Goal: Task Accomplishment & Management: Complete application form

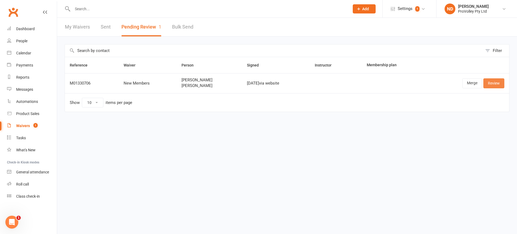
click at [491, 82] on link "Review" at bounding box center [493, 83] width 21 height 10
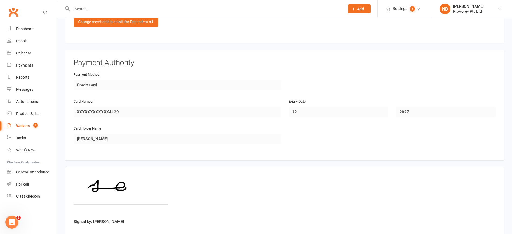
scroll to position [1009, 0]
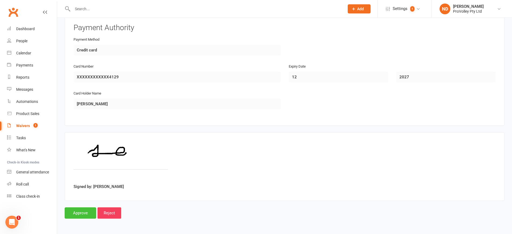
click at [71, 218] on input "Approve" at bounding box center [80, 212] width 31 height 11
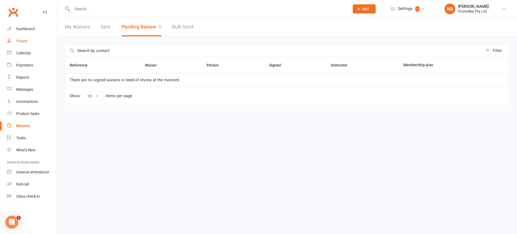
click at [32, 38] on link "People" at bounding box center [32, 41] width 50 height 12
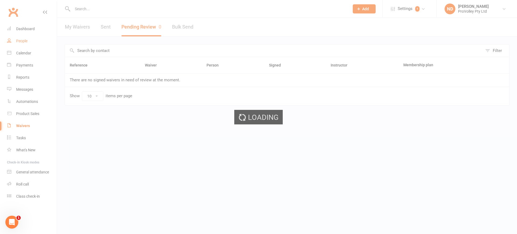
select select "100"
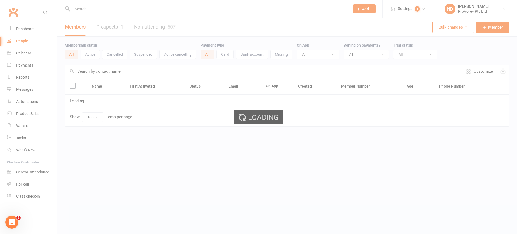
click at [106, 26] on div "Members Prospects 1 Non-attending 507" at bounding box center [120, 27] width 126 height 19
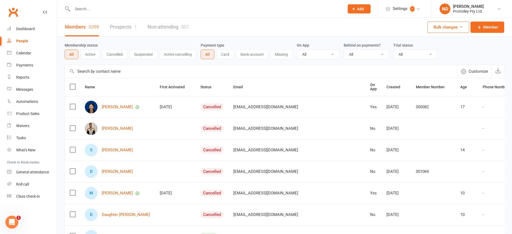
click at [123, 28] on link "Prospects 1" at bounding box center [123, 27] width 27 height 19
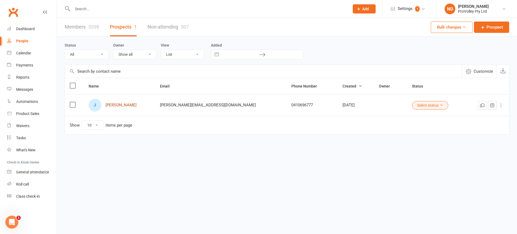
click at [121, 106] on link "Jessica Zhang" at bounding box center [120, 105] width 31 height 5
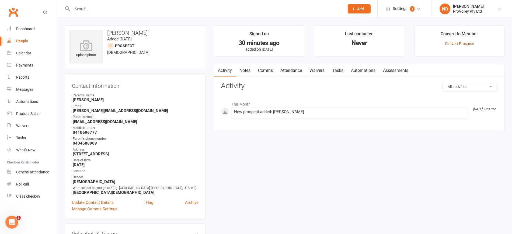
click at [457, 41] on link "Convert Prospect" at bounding box center [459, 43] width 29 height 4
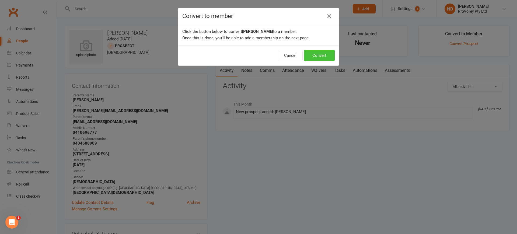
click at [318, 54] on button "Convert" at bounding box center [319, 55] width 31 height 11
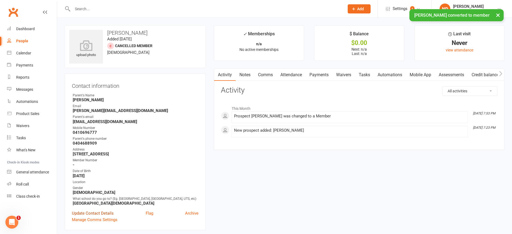
click at [103, 216] on link "Update Contact Details" at bounding box center [93, 213] width 42 height 6
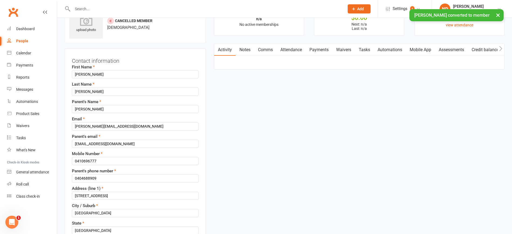
scroll to position [25, 0]
click at [71, 157] on div "Contact information First Name Jessica Last Name Zhang Parent's Name Wei Zhao E…" at bounding box center [135, 215] width 141 height 335
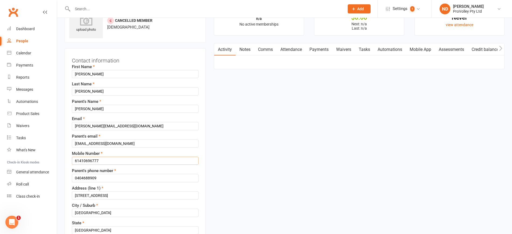
type input "61410696777"
drag, startPoint x: 77, startPoint y: 177, endPoint x: 69, endPoint y: 175, distance: 7.6
click at [69, 175] on div "Contact information First Name Jessica Last Name Zhang Parent's Name Wei Zhao E…" at bounding box center [135, 215] width 141 height 335
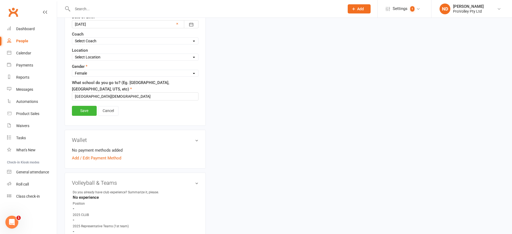
scroll to position [294, 0]
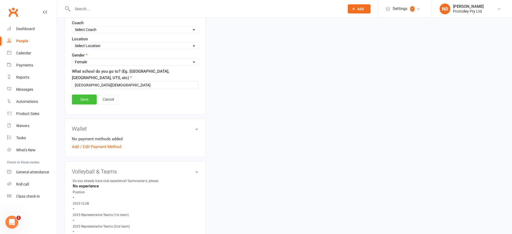
type input "61404688909"
click at [82, 97] on link "Save" at bounding box center [84, 99] width 25 height 10
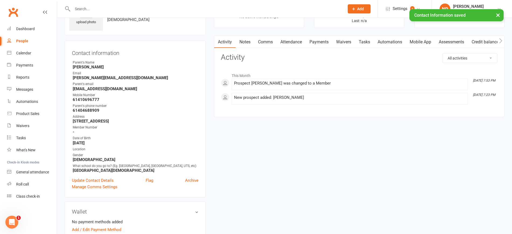
scroll to position [0, 0]
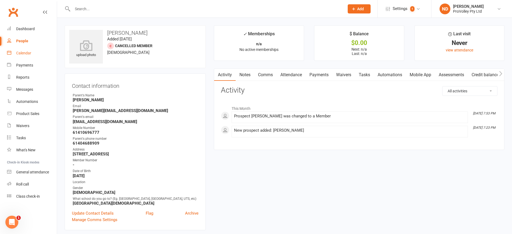
click at [29, 52] on div "Calendar" at bounding box center [23, 53] width 15 height 4
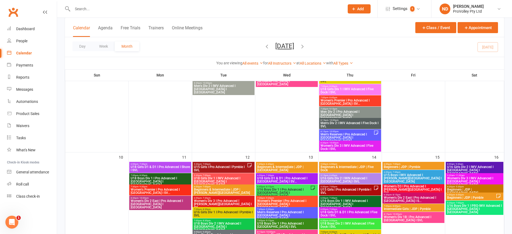
scroll to position [303, 0]
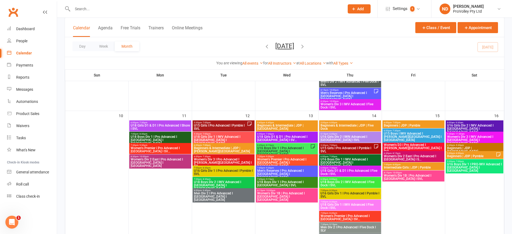
click at [244, 122] on span "5:30pm - 7:00pm" at bounding box center [219, 122] width 53 height 2
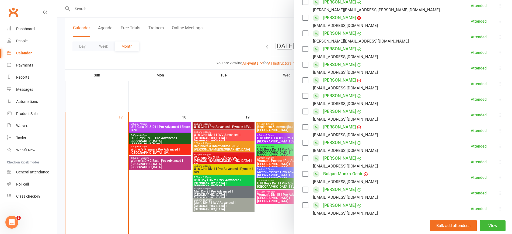
scroll to position [370, 0]
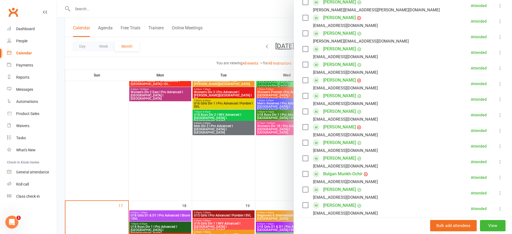
click at [176, 149] on div at bounding box center [284, 117] width 454 height 234
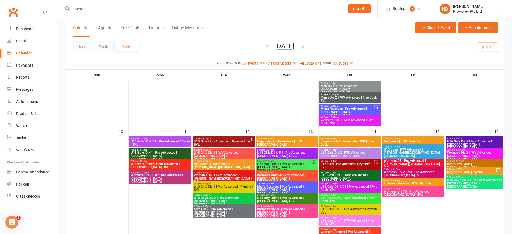
scroll to position [303, 0]
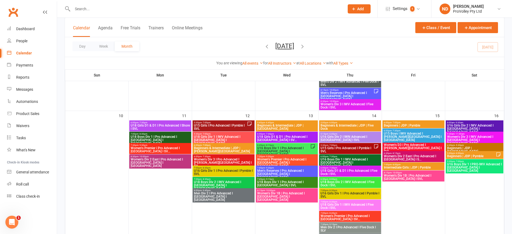
click at [296, 146] on span "U16 Boys Div 1 I Pro Advanced I [GEOGRAPHIC_DATA] I [GEOGRAPHIC_DATA]" at bounding box center [283, 151] width 53 height 10
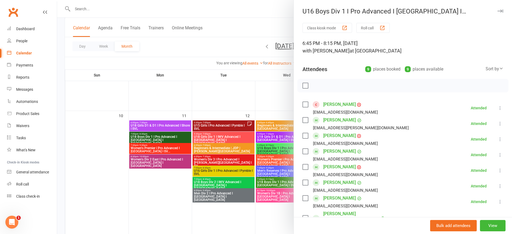
scroll to position [120, 0]
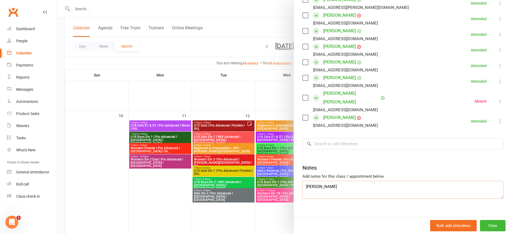
drag, startPoint x: 345, startPoint y: 179, endPoint x: 294, endPoint y: 179, distance: 50.9
click at [294, 179] on div "Class kiosk mode Roll call 6:45 PM - 8:15 PM, Wednesday, August, 13, 2025 with …" at bounding box center [403, 64] width 218 height 323
click at [212, 92] on div at bounding box center [284, 117] width 454 height 234
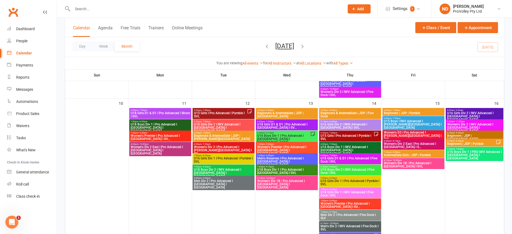
scroll to position [336, 0]
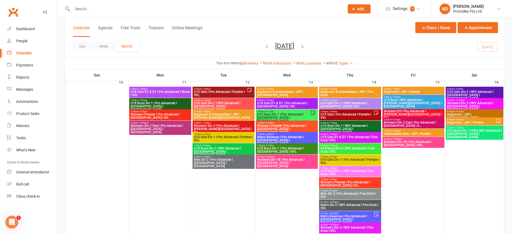
click at [365, 114] on span "U15 Girls I Pro Advanced I Pymble I SVL" at bounding box center [346, 116] width 53 height 6
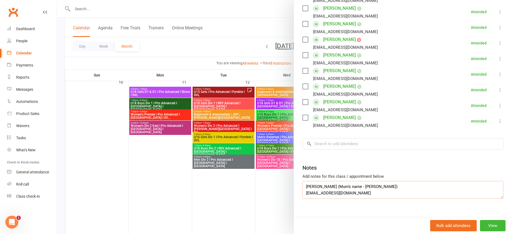
scroll to position [13, 0]
drag, startPoint x: 360, startPoint y: 186, endPoint x: 315, endPoint y: 186, distance: 44.4
click at [315, 186] on textarea "Lily Jiao (Mum’s name - Huiguo) Ljiao@pymble.nsw.edu.au Nina Peng" at bounding box center [402, 190] width 201 height 18
click at [357, 183] on textarea "Lily Jiao (Mum’s name - Huiguo) Ljiao@pymble.nsw.edu.au Nina Peng" at bounding box center [402, 190] width 201 height 18
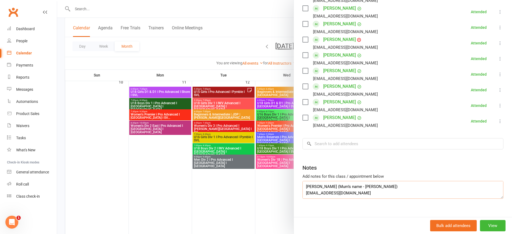
drag, startPoint x: 356, startPoint y: 185, endPoint x: 302, endPoint y: 184, distance: 54.4
click at [302, 184] on textarea "Lily Jiao (Mum’s name - Huiguo) Ljiao@pymble.nsw.edu.au Nina Peng" at bounding box center [402, 190] width 201 height 18
drag, startPoint x: 359, startPoint y: 178, endPoint x: 347, endPoint y: 179, distance: 12.2
click at [347, 181] on textarea "Lily Jiao (Mum’s name - Huiguo) Ljiao@pymble.nsw.edu.au Nina Peng" at bounding box center [402, 190] width 201 height 18
drag, startPoint x: 318, startPoint y: 178, endPoint x: 296, endPoint y: 178, distance: 22.1
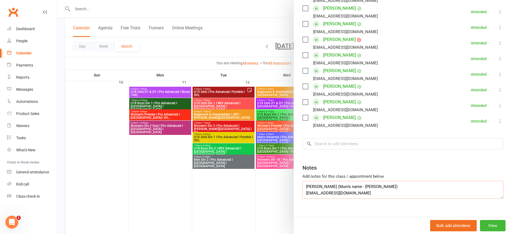
click at [296, 178] on div "Class kiosk mode Roll call 5:30 PM - 7:00 PM, Thursday, August, 14, 2025 with S…" at bounding box center [403, 17] width 218 height 417
drag, startPoint x: 347, startPoint y: 177, endPoint x: 358, endPoint y: 178, distance: 11.4
click at [358, 181] on textarea "Lily Jiao (Mum’s name - Huiguo) Ljiao@pymble.nsw.edu.au Nina Peng" at bounding box center [402, 190] width 201 height 18
drag, startPoint x: 310, startPoint y: 185, endPoint x: 353, endPoint y: 180, distance: 43.4
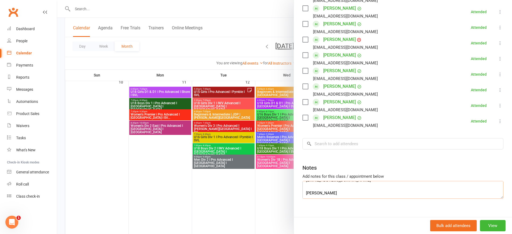
click at [353, 181] on textarea "Lily Jiao (Mum’s name - Huiguo) Ljiao@pymble.nsw.edu.au Nina Peng" at bounding box center [402, 190] width 201 height 18
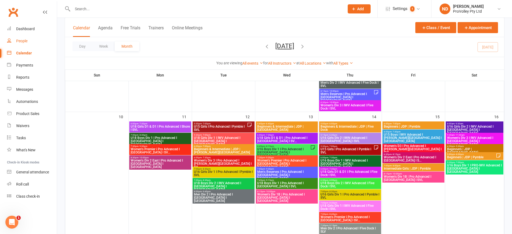
click at [27, 40] on div "People" at bounding box center [21, 41] width 11 height 4
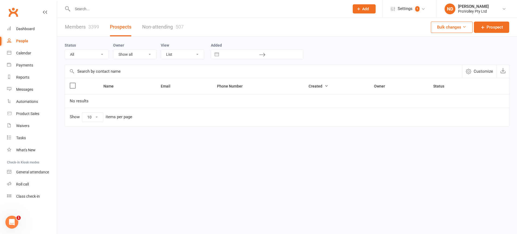
click at [107, 72] on input "text" at bounding box center [263, 71] width 397 height 13
paste input "[PERSON_NAME]"
type input "[PERSON_NAME]"
click at [82, 29] on link "Members 3399" at bounding box center [82, 27] width 34 height 19
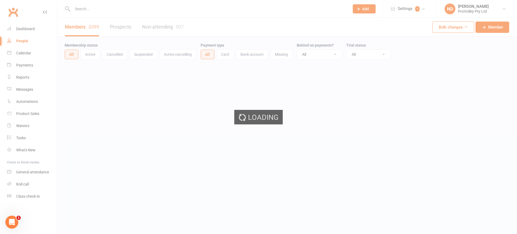
select select "100"
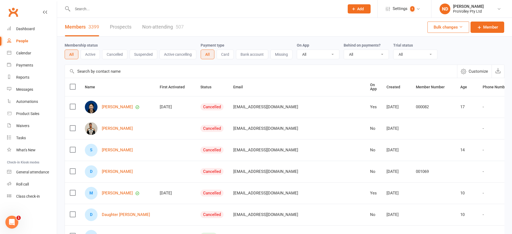
click at [102, 70] on input "text" at bounding box center [261, 71] width 392 height 13
paste input "[PERSON_NAME]"
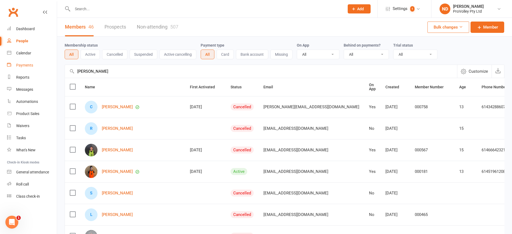
drag, startPoint x: 113, startPoint y: 70, endPoint x: 40, endPoint y: 71, distance: 73.2
paste input "[EMAIL_ADDRESS][DOMAIN_NAME]"
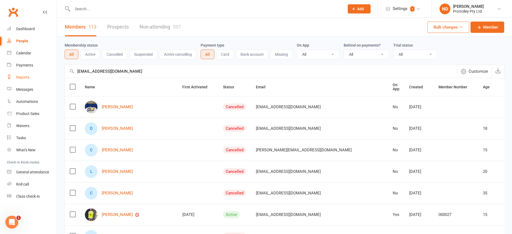
drag, startPoint x: 127, startPoint y: 71, endPoint x: 32, endPoint y: 72, distance: 95.5
paste input "Huiguo"
type input "Huiguo"
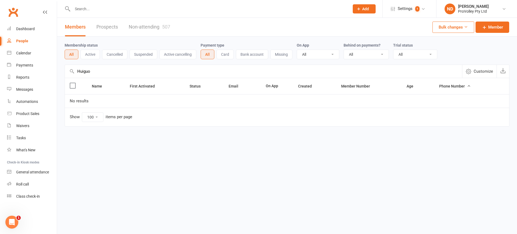
drag, startPoint x: 96, startPoint y: 71, endPoint x: 72, endPoint y: 72, distance: 24.0
click at [72, 72] on div "Huiguo Customize" at bounding box center [287, 71] width 445 height 13
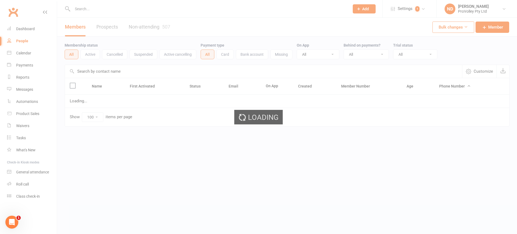
click at [488, 24] on div "Loading" at bounding box center [258, 117] width 517 height 234
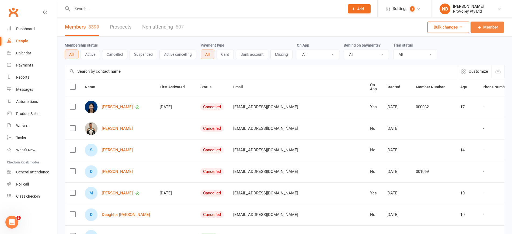
click at [484, 29] on span "Member" at bounding box center [490, 27] width 15 height 6
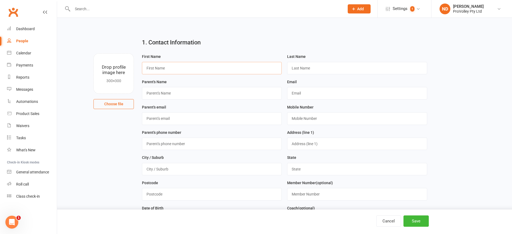
click at [186, 70] on input "text" at bounding box center [212, 68] width 140 height 12
click at [175, 69] on input "text" at bounding box center [212, 68] width 140 height 12
paste input "[PERSON_NAME]"
drag, startPoint x: 172, startPoint y: 70, endPoint x: 153, endPoint y: 71, distance: 18.6
click at [153, 71] on input "[PERSON_NAME]" at bounding box center [212, 68] width 140 height 12
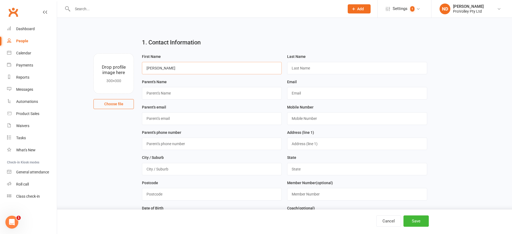
type input "[PERSON_NAME]"
click at [330, 69] on input "text" at bounding box center [357, 68] width 140 height 12
paste input "Jiao"
type input "Jiao"
click at [219, 65] on input "[PERSON_NAME]" at bounding box center [212, 68] width 140 height 12
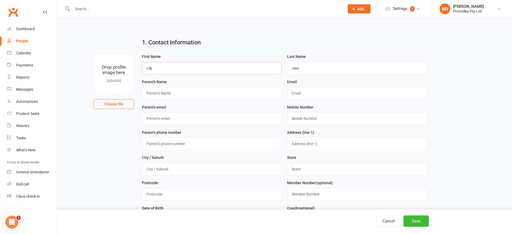
type input "Lily"
click at [171, 89] on input "text" at bounding box center [212, 93] width 140 height 12
paste input "Huiguo"
type input "Huiguo"
click at [313, 94] on input "text" at bounding box center [357, 93] width 140 height 12
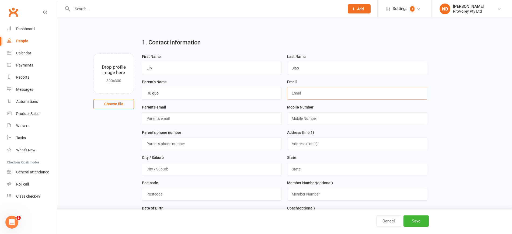
paste input "[EMAIL_ADDRESS][DOMAIN_NAME]"
click at [292, 93] on input "[EMAIL_ADDRESS][DOMAIN_NAME]" at bounding box center [357, 93] width 140 height 12
type input "[EMAIL_ADDRESS][DOMAIN_NAME]"
click at [217, 119] on input "text" at bounding box center [212, 118] width 140 height 12
paste input "[EMAIL_ADDRESS][DOMAIN_NAME]"
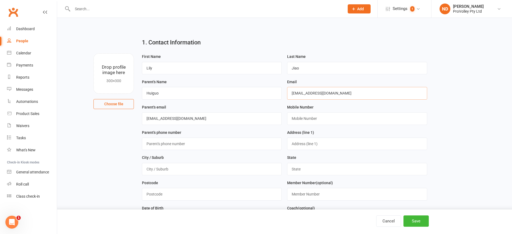
drag, startPoint x: 347, startPoint y: 94, endPoint x: 263, endPoint y: 92, distance: 84.8
click at [263, 92] on form "First Name [PERSON_NAME] Last Name [PERSON_NAME]'s Name Huiguo Email [EMAIL_ADD…" at bounding box center [284, 169] width 290 height 233
drag, startPoint x: 160, startPoint y: 119, endPoint x: 135, endPoint y: 118, distance: 25.6
paste input "l"
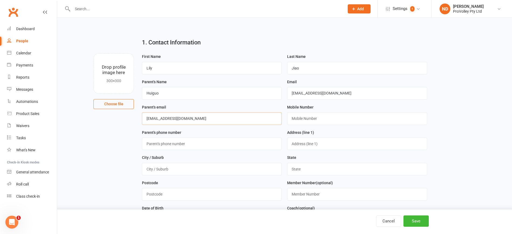
type input "[EMAIL_ADDRESS][DOMAIN_NAME]"
click at [315, 110] on div "Mobile Number" at bounding box center [357, 114] width 140 height 21
click at [315, 117] on input "text" at bounding box center [357, 118] width 140 height 12
type input "n/a"
click at [202, 146] on input "string" at bounding box center [212, 144] width 140 height 12
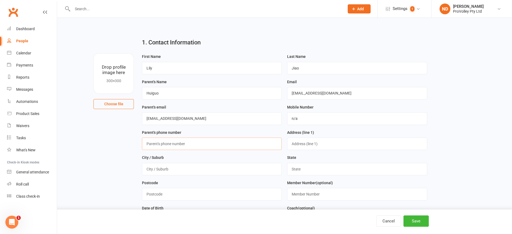
click at [208, 143] on input "string" at bounding box center [212, 144] width 140 height 12
type input "0"
type input "-"
click at [312, 137] on div "Address (line 1)" at bounding box center [357, 139] width 140 height 21
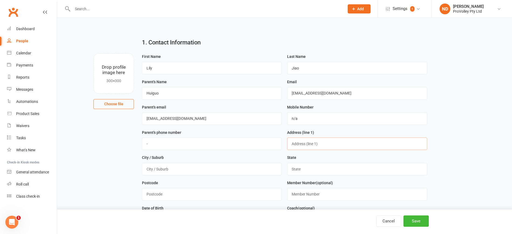
click at [311, 144] on input "text" at bounding box center [357, 144] width 140 height 12
type input "n/a"
type input "[GEOGRAPHIC_DATA]"
type input "n/a"
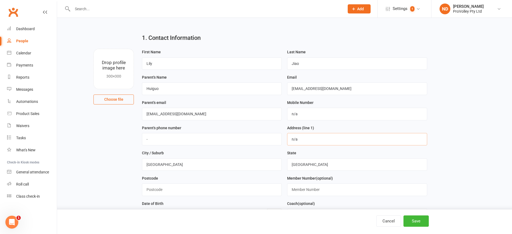
scroll to position [67, 0]
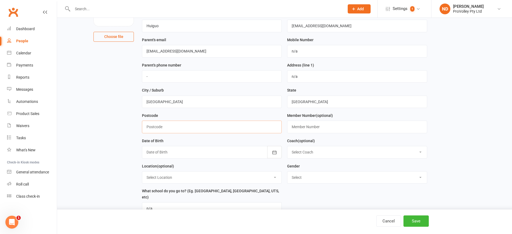
click at [225, 127] on input "text" at bounding box center [212, 127] width 140 height 12
type input "2073"
click at [330, 129] on input "text" at bounding box center [357, 127] width 140 height 12
click at [203, 153] on div at bounding box center [212, 152] width 140 height 12
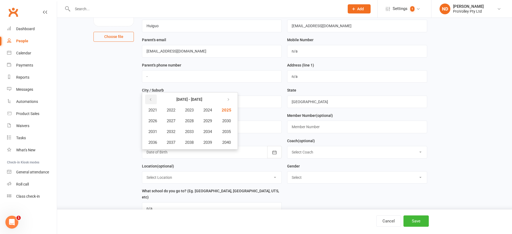
click at [154, 100] on button "button" at bounding box center [151, 99] width 12 height 10
click at [210, 143] on span "2019" at bounding box center [207, 142] width 9 height 5
click at [152, 102] on icon "button" at bounding box center [151, 99] width 4 height 4
click at [149, 96] on button "button" at bounding box center [151, 99] width 12 height 10
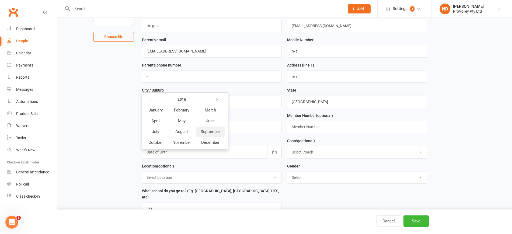
click at [211, 131] on span "September" at bounding box center [209, 131] width 19 height 5
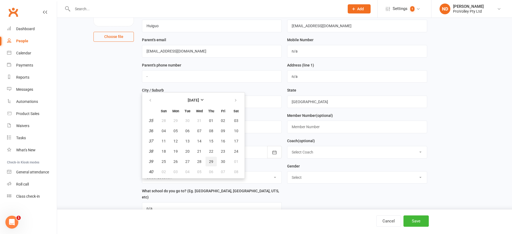
click at [211, 162] on span "29" at bounding box center [211, 161] width 4 height 4
type input "[DATE]"
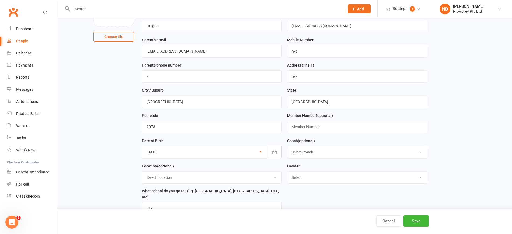
click at [315, 154] on select "Select Coach [PERSON_NAME] [PERSON_NAME] [PERSON_NAME] [PERSON_NAME] [PERSON_NA…" at bounding box center [356, 152] width 139 height 12
drag, startPoint x: 314, startPoint y: 154, endPoint x: 303, endPoint y: 156, distance: 11.7
click at [314, 154] on select "Select Coach [PERSON_NAME] [PERSON_NAME] [PERSON_NAME] [PERSON_NAME] [PERSON_NA…" at bounding box center [356, 152] width 139 height 12
click at [302, 175] on select "Select [DEMOGRAPHIC_DATA] [DEMOGRAPHIC_DATA]" at bounding box center [356, 177] width 139 height 12
select select "[DEMOGRAPHIC_DATA]"
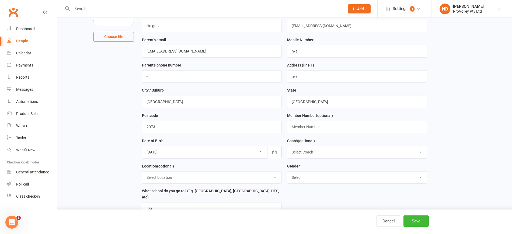
click at [287, 174] on select "Select [DEMOGRAPHIC_DATA] [DEMOGRAPHIC_DATA]" at bounding box center [356, 177] width 139 height 12
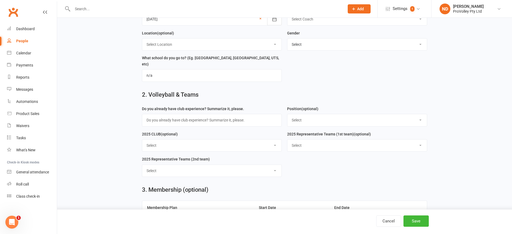
scroll to position [202, 0]
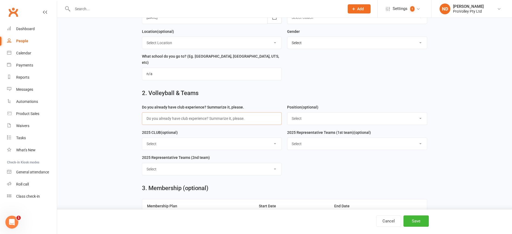
click at [259, 124] on input "text" at bounding box center [212, 118] width 140 height 12
type input "n/a"
click at [310, 124] on select "Select Setter Middle Hitter Outside Hitter Opposite Libero Universal" at bounding box center [356, 118] width 139 height 12
select select "Universal"
click at [287, 115] on select "Select Setter Middle Hitter Outside Hitter Opposite Libero Universal" at bounding box center [356, 118] width 139 height 12
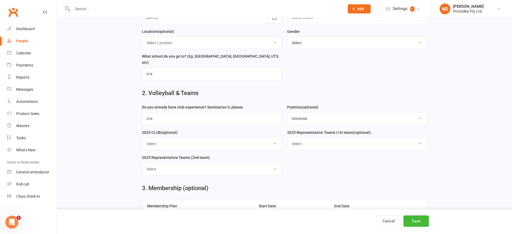
click at [213, 146] on select "Select ProVolley Academy [GEOGRAPHIC_DATA]" at bounding box center [211, 144] width 139 height 12
select select "ProVolley Academy"
click at [142, 140] on select "Select ProVolley Academy [GEOGRAPHIC_DATA]" at bounding box center [211, 144] width 139 height 12
click at [328, 144] on select "Select U15 U16 U18 Division 3 Division 2 Division 1 Reserves Premier" at bounding box center [356, 144] width 139 height 12
select select "U15"
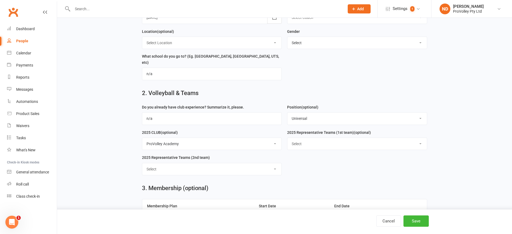
click at [287, 140] on select "Select U15 U16 U18 Division 3 Division 2 Division 1 Reserves Premier" at bounding box center [356, 144] width 139 height 12
click at [239, 171] on select "Select U15 U16 U18 Division 3 Division 2 Division 1 Reserves Premier" at bounding box center [211, 169] width 139 height 12
select select "U15"
click at [142, 166] on select "Select U15 U16 U18 Division 3 Division 2 Division 1 Reserves Premier" at bounding box center [211, 169] width 139 height 12
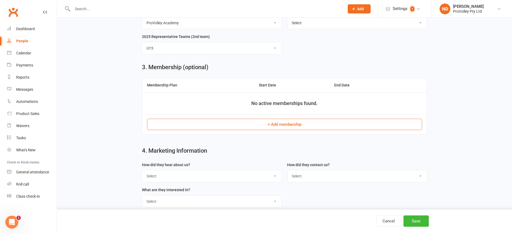
scroll to position [334, 0]
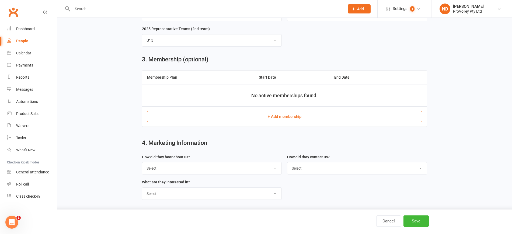
click at [261, 167] on select "Select Google Through A Friend Poster Magazine Walk by Letter Box Drop Facebook" at bounding box center [211, 168] width 139 height 12
select select "Facebook"
click at [142, 162] on select "Select Google Through A Friend Poster Magazine Walk by Letter Box Drop Facebook" at bounding box center [211, 168] width 139 height 12
click at [322, 167] on select "Select Phone Email In-Facility" at bounding box center [356, 168] width 139 height 12
select select "Email"
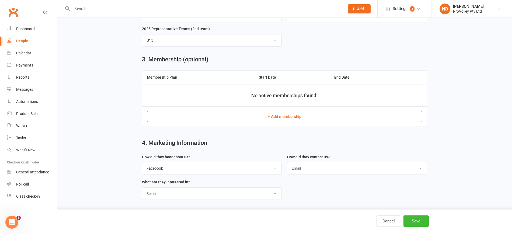
click at [287, 162] on select "Select Phone Email In-Facility" at bounding box center [356, 168] width 139 height 12
click at [246, 193] on select "Select Junior Development Program School Holiday Camps Representative Teams 1 o…" at bounding box center [211, 194] width 139 height 12
select select "Junior Development Program"
click at [142, 188] on select "Select Junior Development Program School Holiday Camps Representative Teams 1 o…" at bounding box center [211, 194] width 139 height 12
click at [419, 220] on button "Save" at bounding box center [415, 220] width 25 height 11
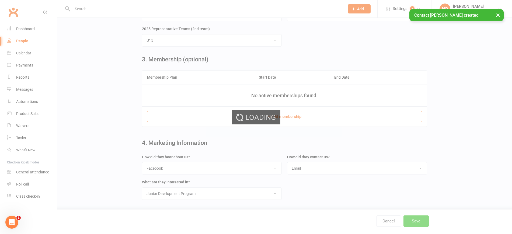
scroll to position [0, 0]
